Goal: Transaction & Acquisition: Subscribe to service/newsletter

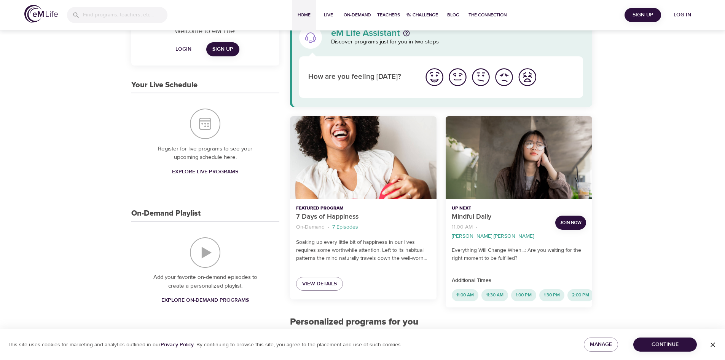
scroll to position [25, 0]
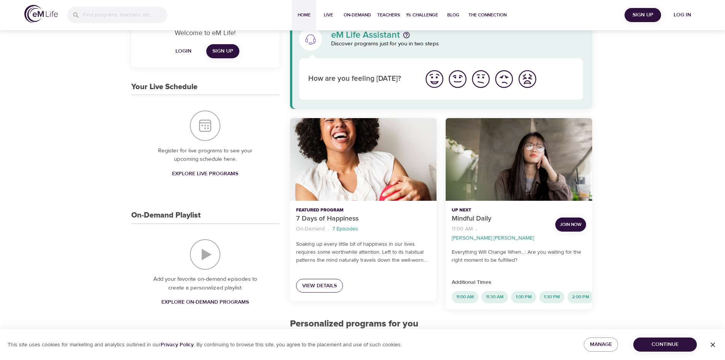
click at [321, 286] on span "View Details" at bounding box center [319, 286] width 35 height 10
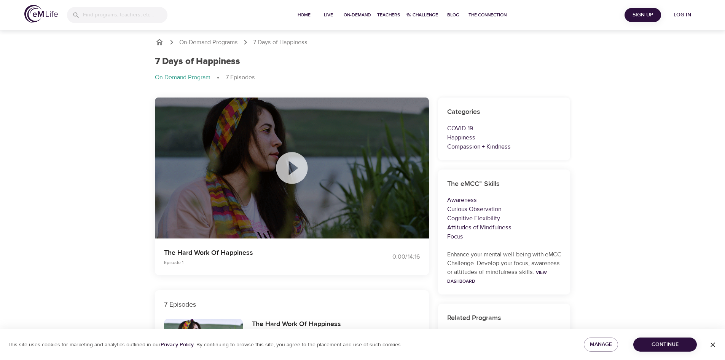
click at [297, 165] on icon at bounding box center [292, 168] width 32 height 32
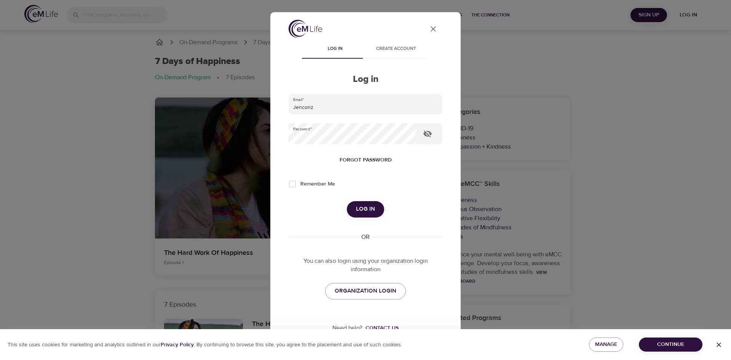
click at [365, 206] on span "Log in" at bounding box center [365, 209] width 19 height 10
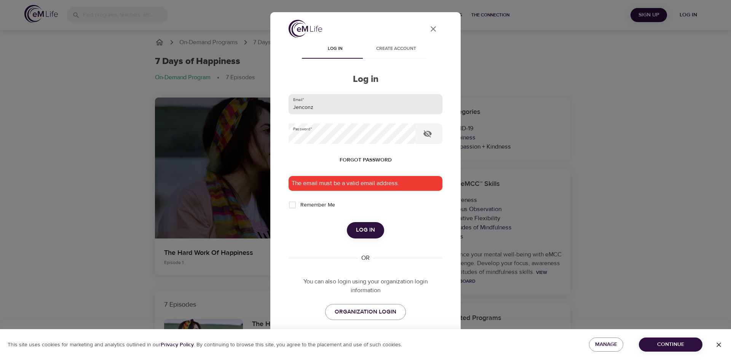
click at [324, 110] on input "Jenconz" at bounding box center [366, 104] width 154 height 21
click at [317, 108] on input "Jenconz" at bounding box center [366, 104] width 154 height 21
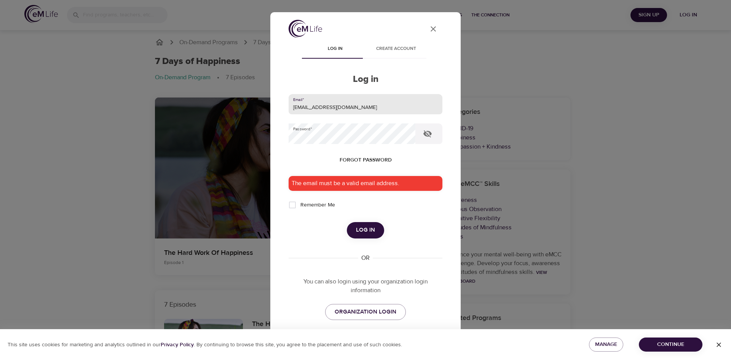
click at [351, 224] on button "Log in" at bounding box center [365, 230] width 37 height 16
click at [426, 135] on icon "button" at bounding box center [427, 133] width 8 height 7
click at [399, 113] on input "[EMAIL_ADDRESS][DOMAIN_NAME]" at bounding box center [366, 104] width 154 height 21
click at [397, 112] on input "[EMAIL_ADDRESS][DOMAIN_NAME]" at bounding box center [366, 104] width 154 height 21
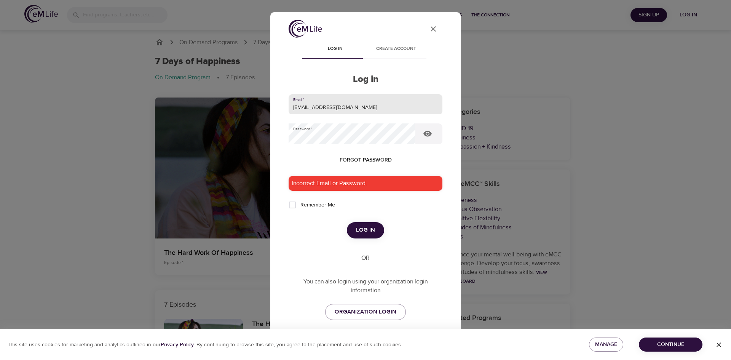
click at [397, 112] on input "[EMAIL_ADDRESS][DOMAIN_NAME]" at bounding box center [366, 104] width 154 height 21
type input "[EMAIL_ADDRESS][DOMAIN_NAME]"
click at [360, 228] on span "Log in" at bounding box center [365, 230] width 19 height 10
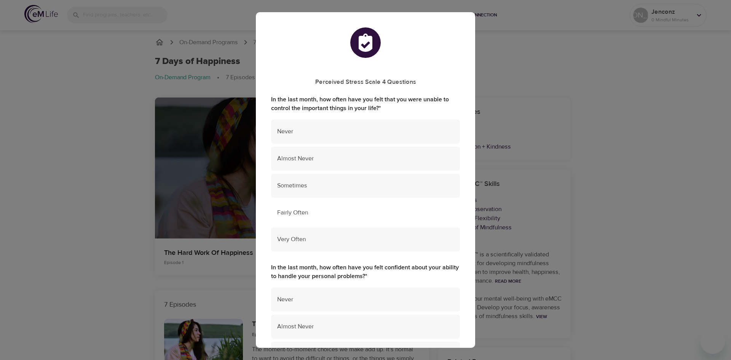
click at [329, 205] on div "Fairly Often" at bounding box center [365, 213] width 189 height 24
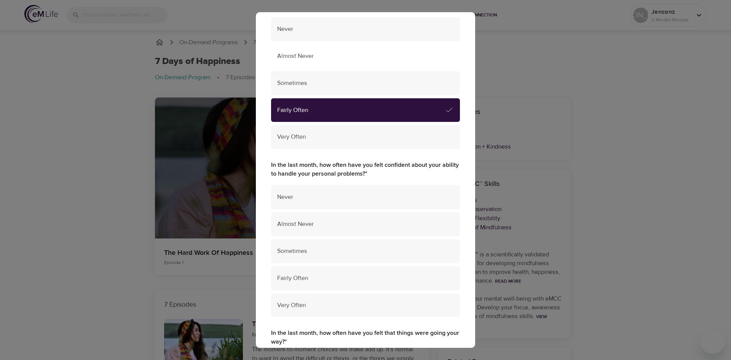
scroll to position [114, 0]
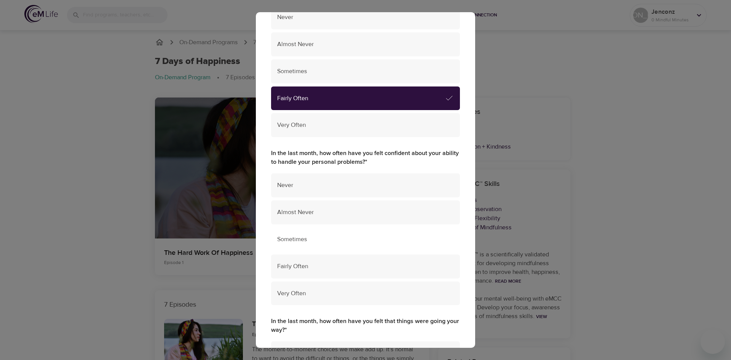
click at [343, 239] on span "Sometimes" at bounding box center [365, 239] width 177 height 9
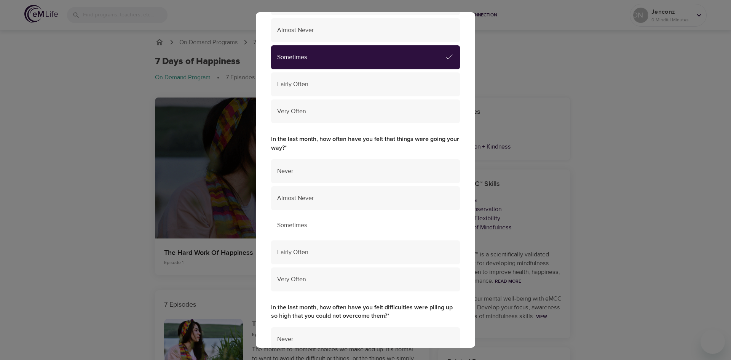
scroll to position [305, 0]
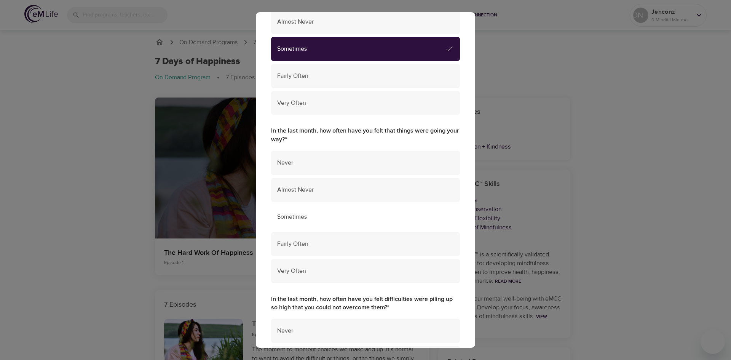
click at [335, 218] on span "Sometimes" at bounding box center [365, 216] width 177 height 9
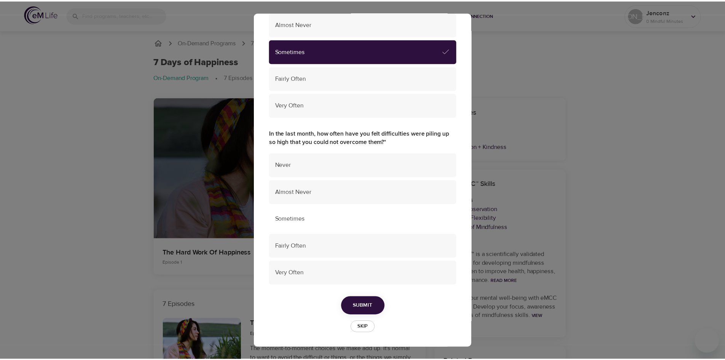
scroll to position [471, 0]
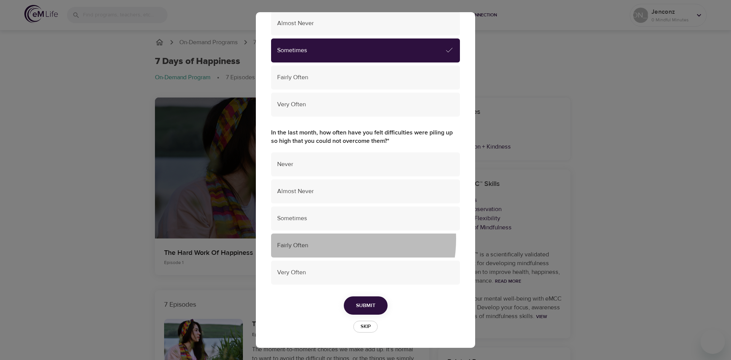
click at [325, 239] on div "Fairly Often" at bounding box center [365, 245] width 189 height 24
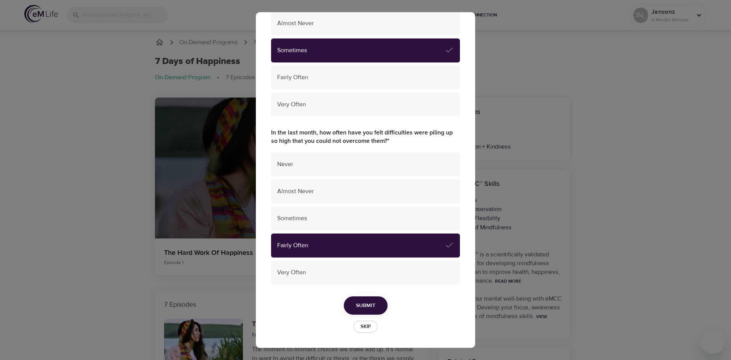
click at [360, 303] on span "Submit" at bounding box center [365, 306] width 19 height 10
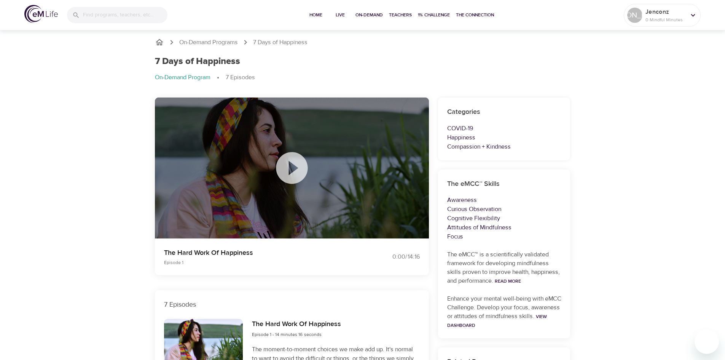
click at [284, 168] on icon at bounding box center [292, 168] width 32 height 32
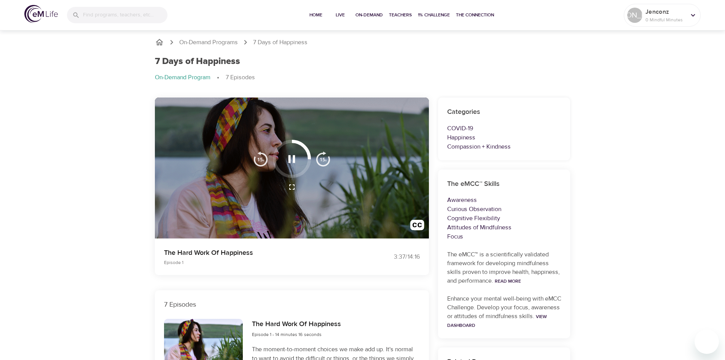
click at [299, 158] on button "button" at bounding box center [292, 159] width 22 height 22
click at [292, 157] on icon "button" at bounding box center [291, 158] width 13 height 13
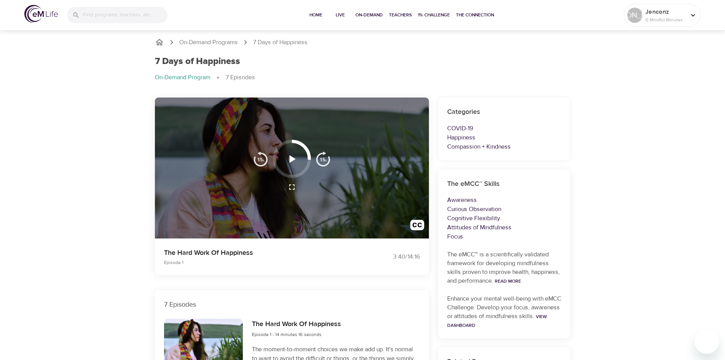
click at [288, 154] on icon "button" at bounding box center [291, 158] width 13 height 13
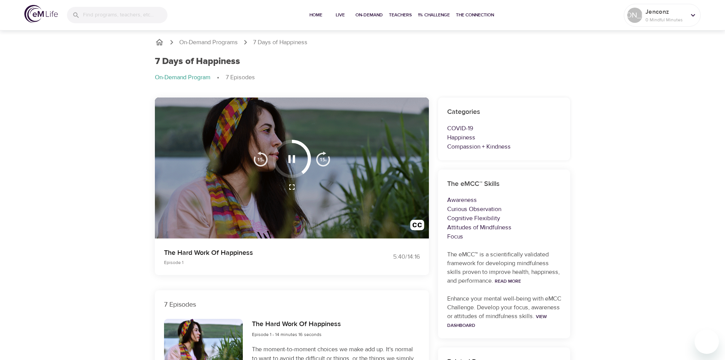
click at [293, 161] on icon "button" at bounding box center [291, 158] width 13 height 13
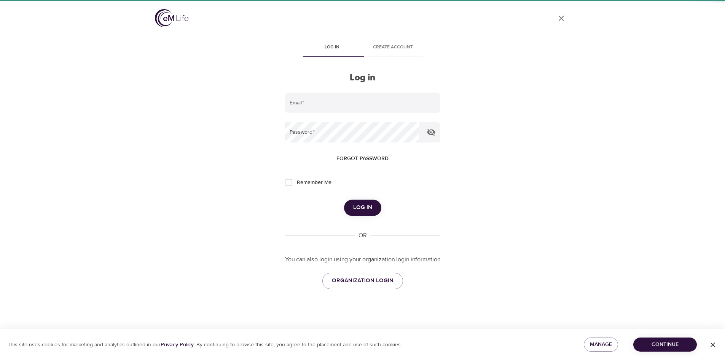
type input "Jenconz"
